Goal: Book appointment/travel/reservation

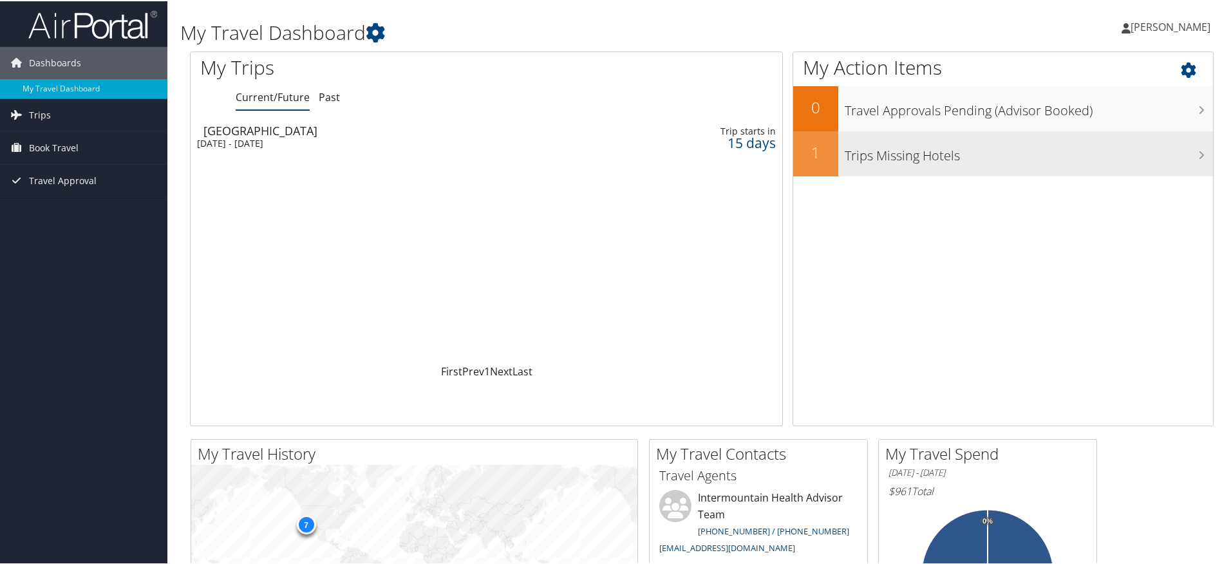
click at [811, 156] on h2 "1" at bounding box center [815, 151] width 45 height 22
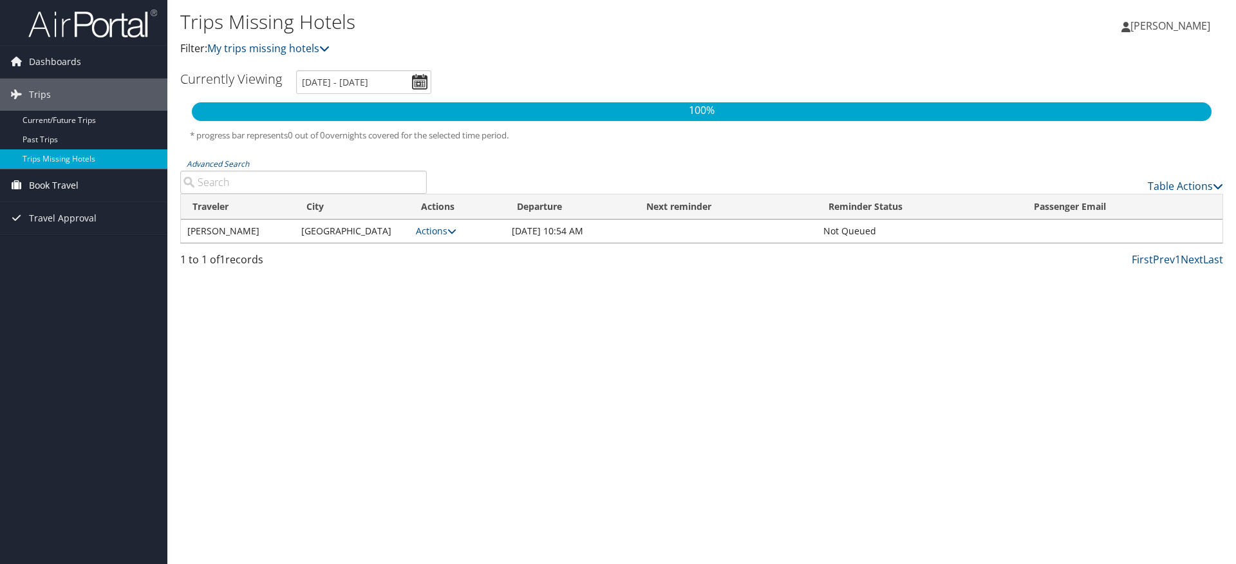
click at [55, 183] on span "Book Travel" at bounding box center [54, 185] width 50 height 32
click at [88, 247] on link "Book/Manage Online Trips" at bounding box center [83, 249] width 167 height 19
